Goal: Task Accomplishment & Management: Complete application form

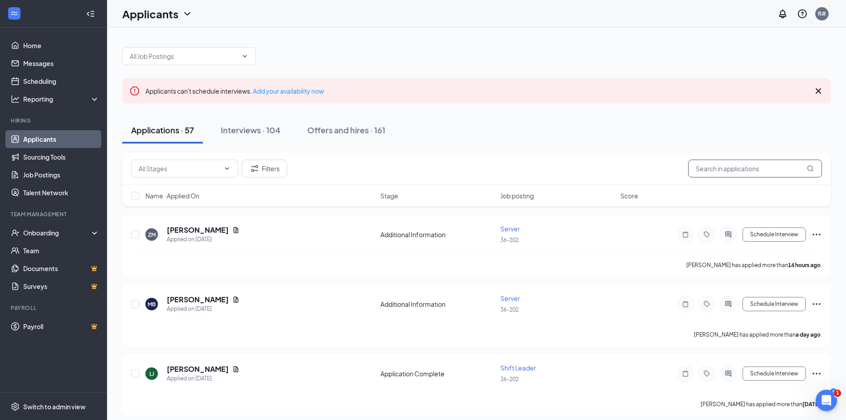
click at [715, 165] on input "text" at bounding box center [755, 169] width 134 height 18
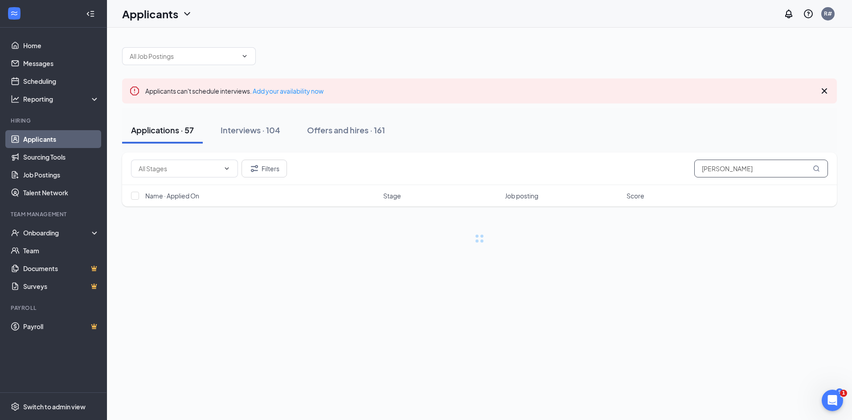
type input "[PERSON_NAME]"
click at [289, 132] on div "Interviews · 1 / 104" at bounding box center [268, 129] width 70 height 11
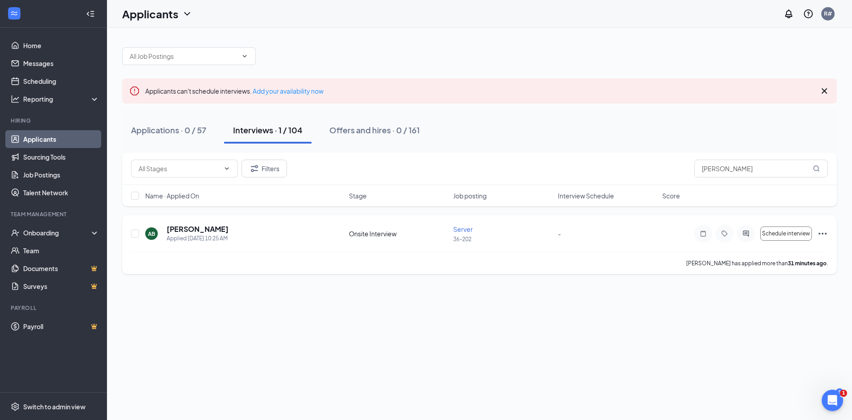
click at [819, 236] on icon "Ellipses" at bounding box center [822, 233] width 11 height 11
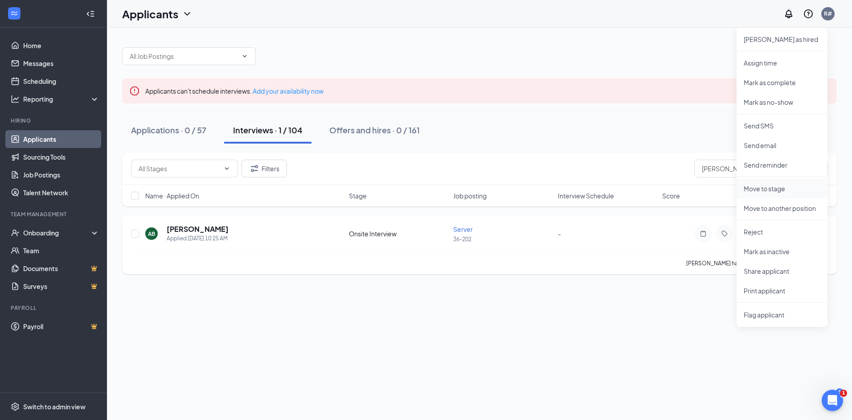
click at [792, 192] on p "Move to stage" at bounding box center [782, 188] width 77 height 9
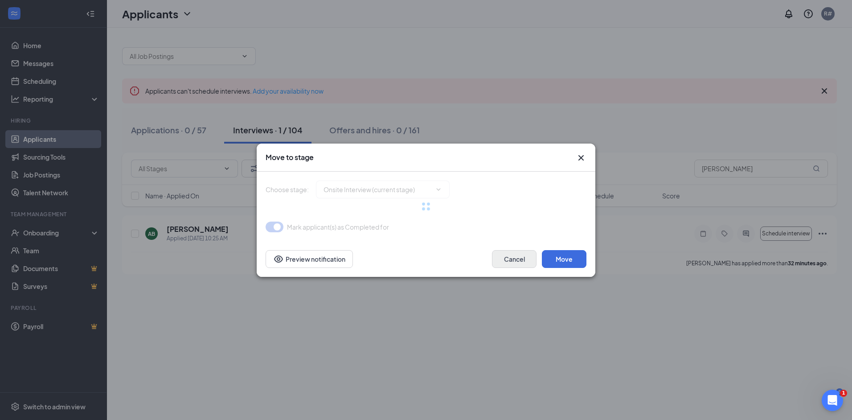
type input "Hiring Complete (final stage)"
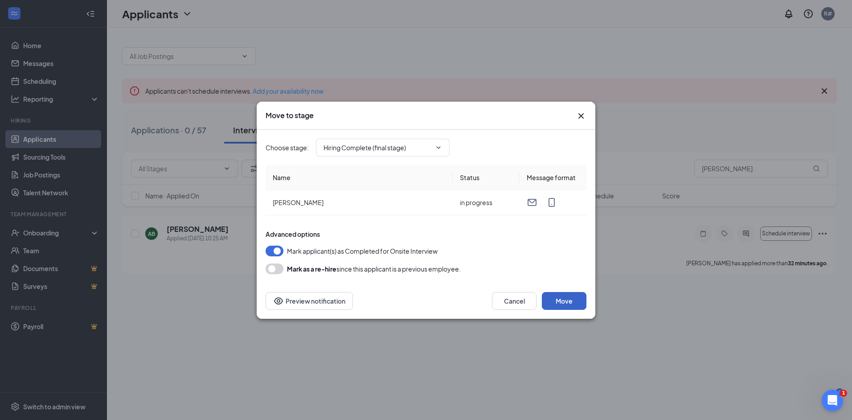
click at [561, 302] on button "Move" at bounding box center [564, 301] width 45 height 18
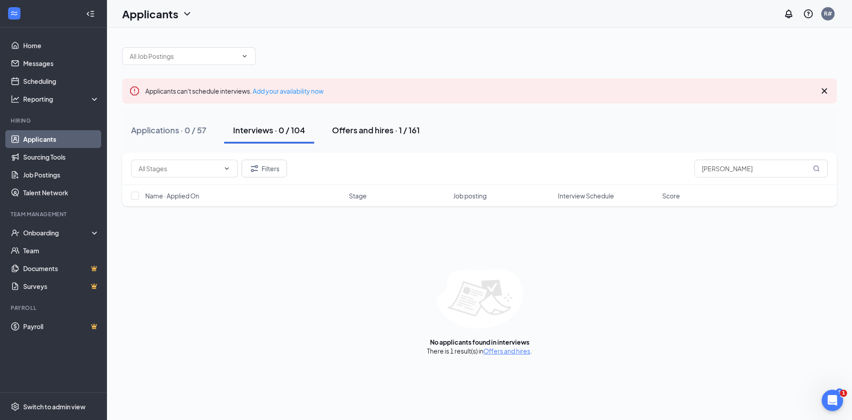
click at [386, 119] on button "Offers and hires · 1 / 161" at bounding box center [376, 130] width 106 height 27
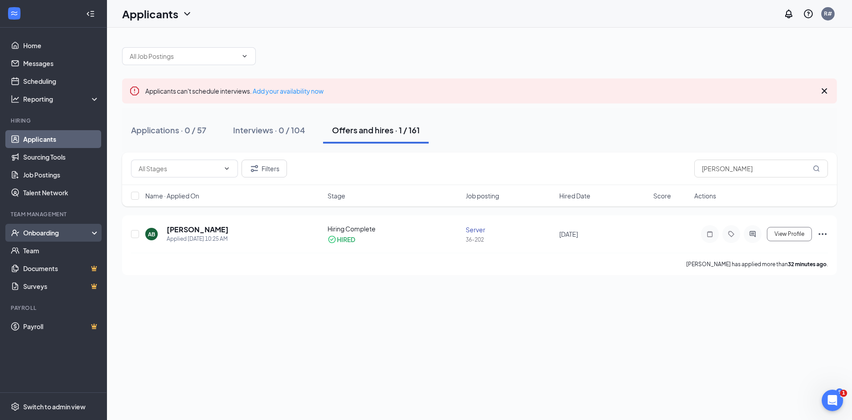
click at [28, 233] on div "Onboarding" at bounding box center [57, 232] width 69 height 9
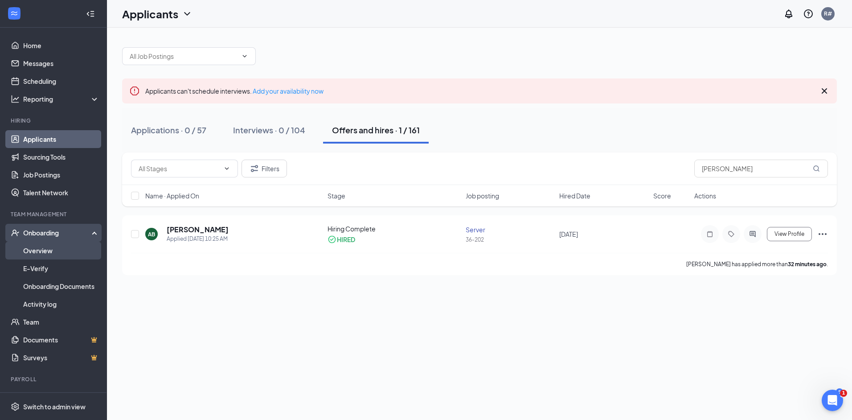
click at [40, 255] on link "Overview" at bounding box center [61, 251] width 76 height 18
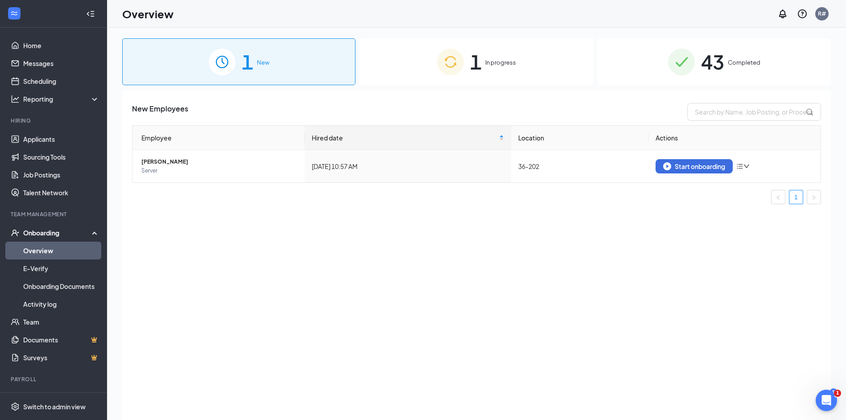
click at [551, 52] on div "1 In progress" at bounding box center [476, 61] width 233 height 47
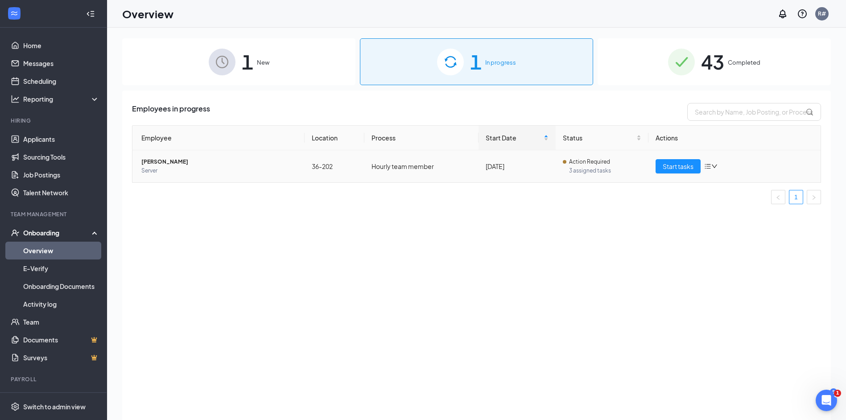
click at [428, 168] on td "Hourly team member" at bounding box center [421, 166] width 114 height 32
click at [674, 161] on td "Start tasks" at bounding box center [734, 166] width 172 height 32
click at [675, 164] on span "Start tasks" at bounding box center [677, 166] width 31 height 10
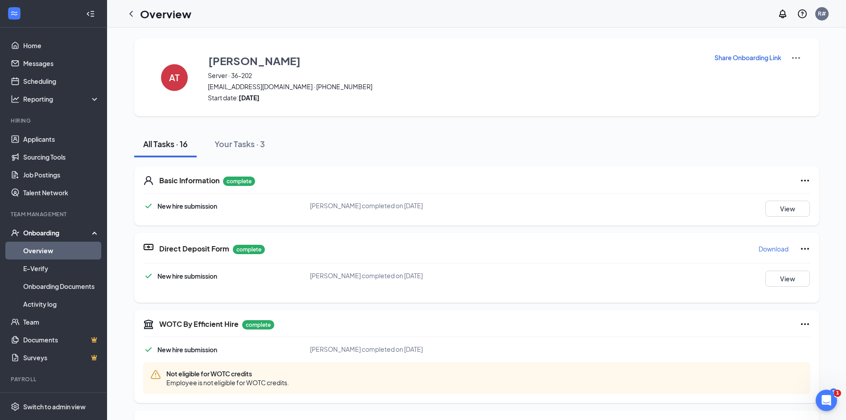
click at [133, 12] on icon "ChevronLeft" at bounding box center [131, 13] width 11 height 11
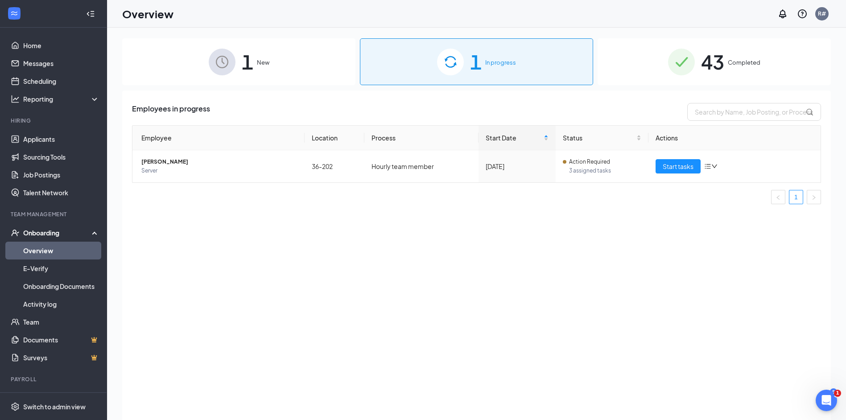
drag, startPoint x: 289, startPoint y: 60, endPoint x: 335, endPoint y: 83, distance: 51.8
click at [289, 61] on div "1 New" at bounding box center [238, 61] width 233 height 47
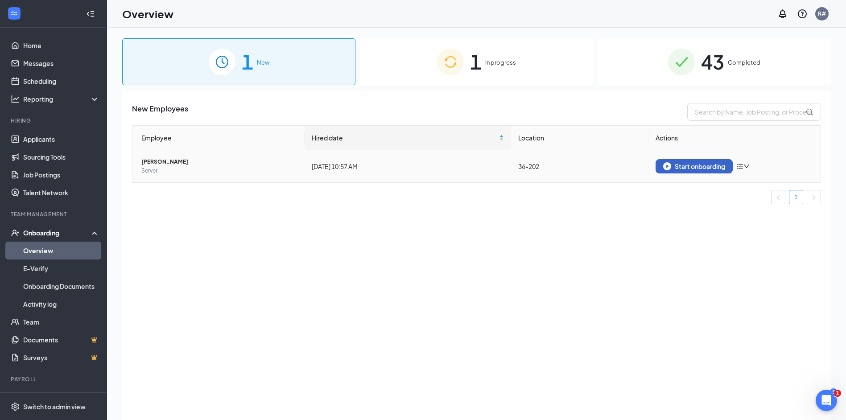
click at [684, 165] on div "Start onboarding" at bounding box center [694, 166] width 62 height 8
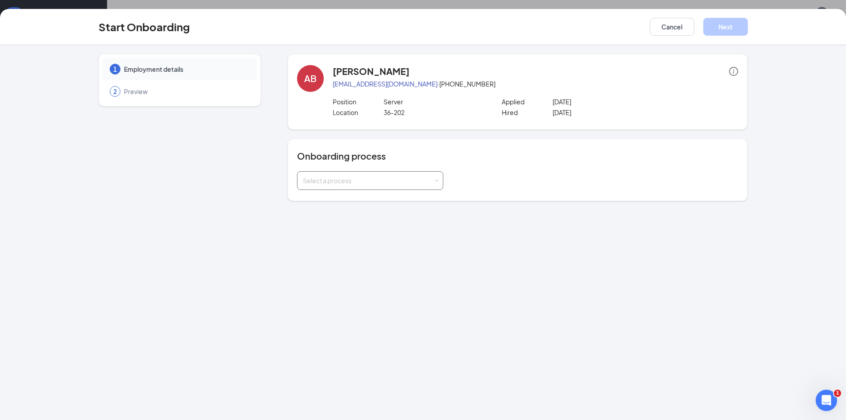
click at [338, 177] on div "Select a process" at bounding box center [368, 180] width 131 height 9
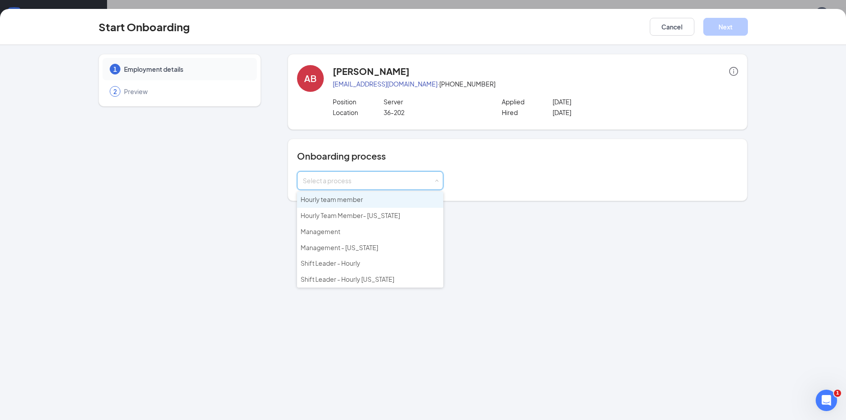
click at [415, 201] on li "Hourly team member" at bounding box center [370, 200] width 146 height 16
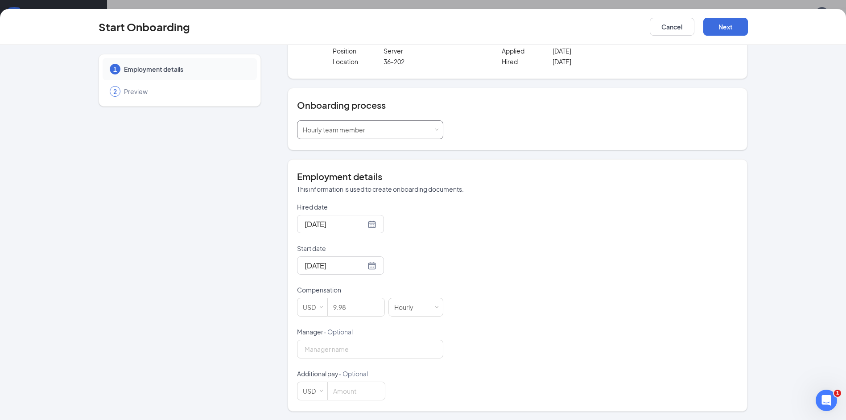
scroll to position [51, 0]
click at [345, 223] on input "[DATE]" at bounding box center [334, 223] width 61 height 11
type input "[DATE]"
click at [321, 302] on div "15" at bounding box center [326, 303] width 11 height 11
click at [346, 222] on input "Hired date" at bounding box center [334, 223] width 61 height 11
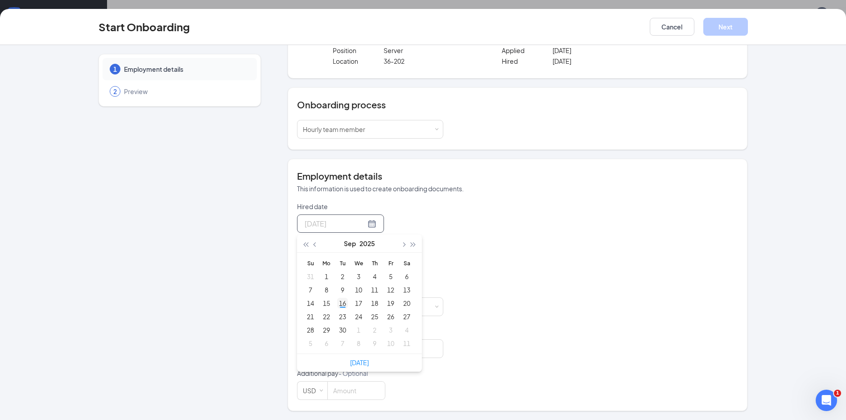
type input "[DATE]"
drag, startPoint x: 340, startPoint y: 300, endPoint x: 337, endPoint y: 296, distance: 5.6
click at [340, 302] on div "16" at bounding box center [342, 303] width 11 height 11
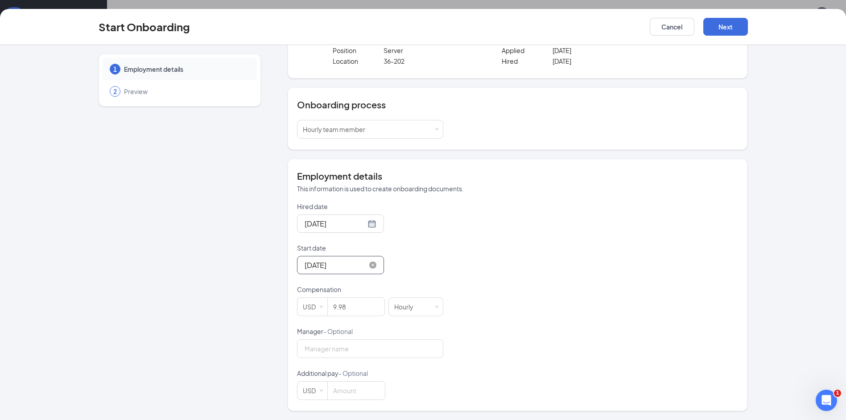
click at [340, 271] on input "[DATE]" at bounding box center [334, 264] width 61 height 11
type input "[DATE]"
click at [325, 359] on div "22" at bounding box center [326, 358] width 11 height 11
click at [718, 24] on button "Next" at bounding box center [725, 27] width 45 height 18
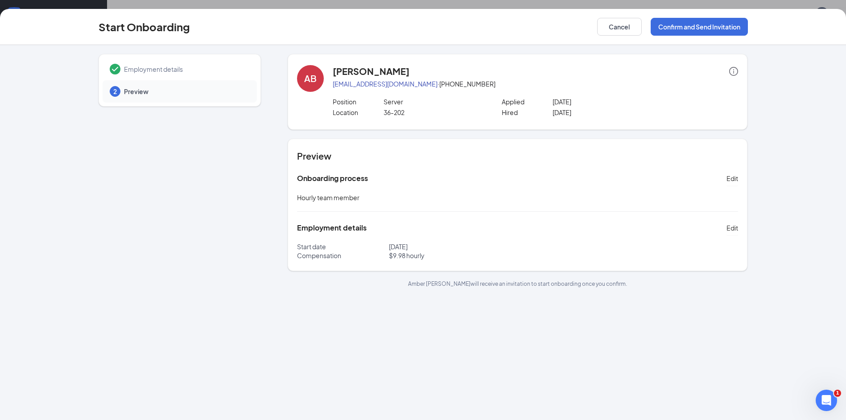
scroll to position [0, 0]
click at [715, 21] on button "Confirm and Send Invitation" at bounding box center [698, 27] width 97 height 18
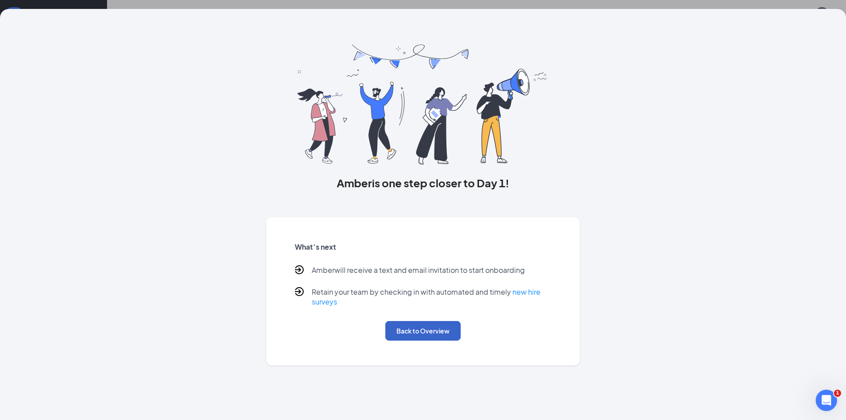
click at [411, 329] on button "Back to Overview" at bounding box center [422, 331] width 75 height 20
